Goal: Information Seeking & Learning: Learn about a topic

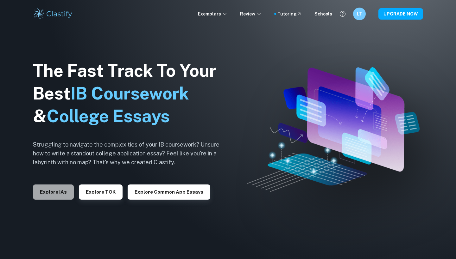
click at [59, 192] on button "Explore IAs" at bounding box center [53, 192] width 41 height 15
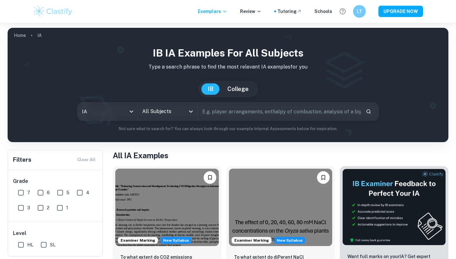
click at [164, 103] on div "All Subjects" at bounding box center [168, 112] width 60 height 18
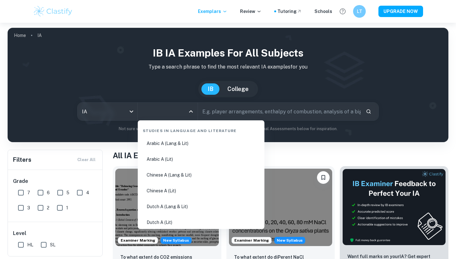
click at [160, 109] on input "All Subjects" at bounding box center [162, 112] width 45 height 12
click at [175, 111] on input "All Subjects" at bounding box center [162, 112] width 45 height 12
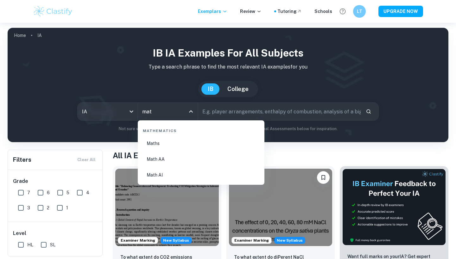
click at [160, 175] on li "Math AI" at bounding box center [200, 175] width 121 height 15
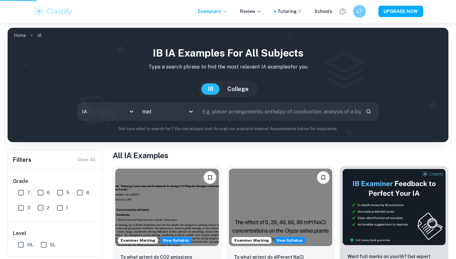
type input "Math AI"
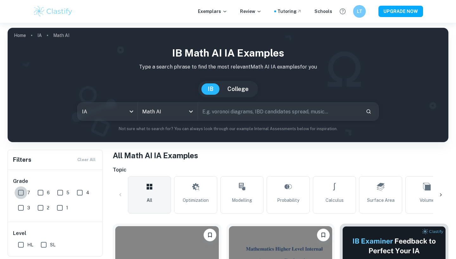
click at [22, 194] on input "7" at bounding box center [21, 193] width 13 height 13
checkbox input "true"
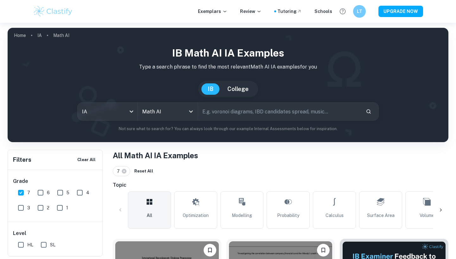
click at [40, 193] on input "6" at bounding box center [40, 193] width 13 height 13
checkbox input "true"
click at [57, 193] on input "5" at bounding box center [60, 193] width 13 height 13
checkbox input "true"
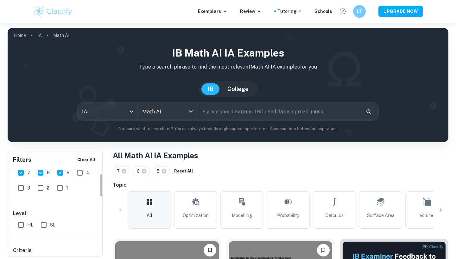
scroll to position [15, 0]
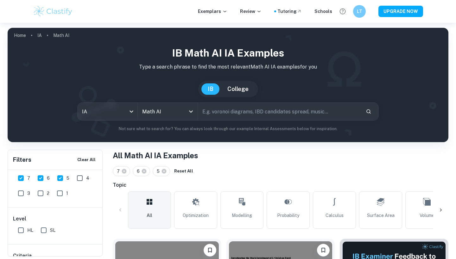
click at [21, 229] on input "HL" at bounding box center [21, 230] width 13 height 13
checkbox input "true"
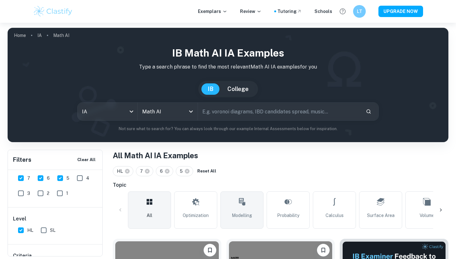
click at [231, 206] on link "Modelling" at bounding box center [241, 210] width 43 height 37
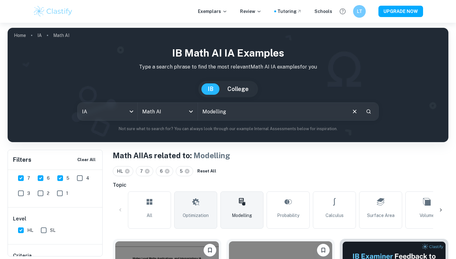
click at [197, 210] on link "Optimization" at bounding box center [195, 210] width 43 height 37
type input "Optimization"
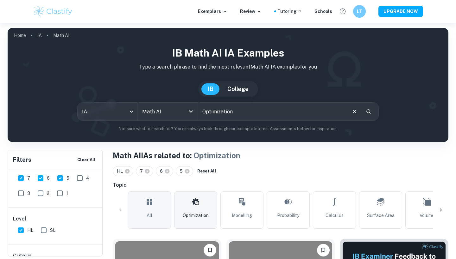
click at [149, 208] on icon at bounding box center [150, 202] width 8 height 15
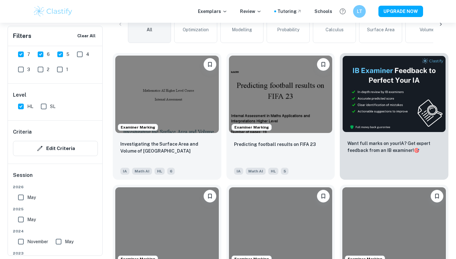
scroll to position [205, 0]
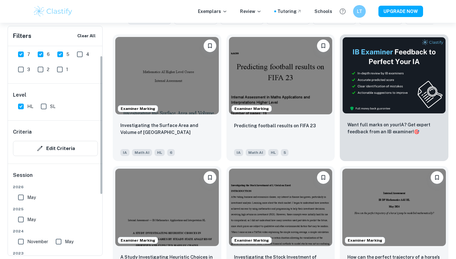
click at [56, 53] on input "5" at bounding box center [60, 54] width 13 height 13
checkbox input "false"
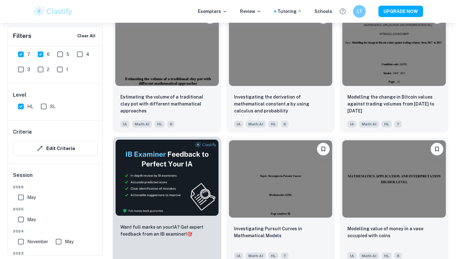
scroll to position [887, 0]
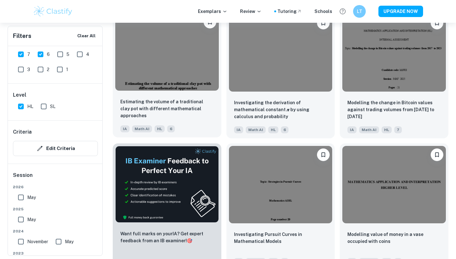
click at [150, 50] on img at bounding box center [166, 51] width 103 height 77
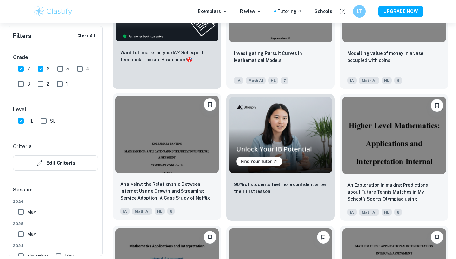
scroll to position [1218, 0]
